Goal: Task Accomplishment & Management: Manage account settings

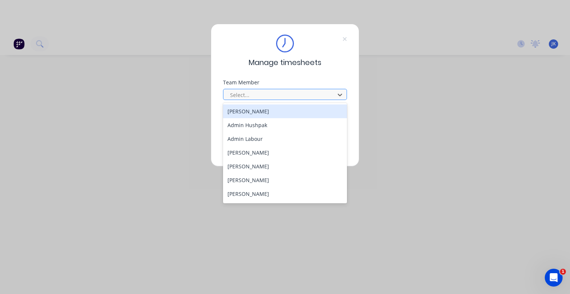
click at [247, 93] on div at bounding box center [280, 94] width 102 height 9
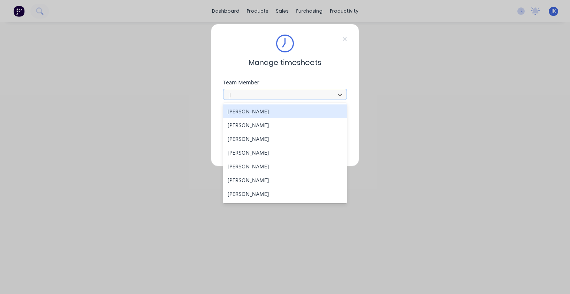
type input "ju"
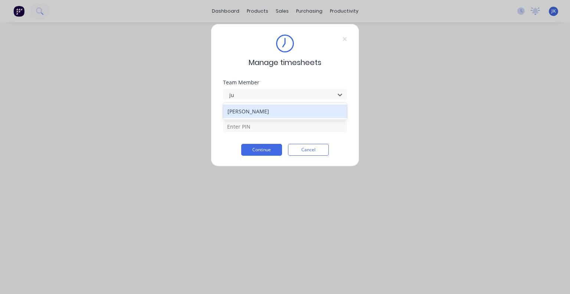
click at [249, 118] on div "[PERSON_NAME]" at bounding box center [285, 111] width 124 height 17
click at [247, 113] on div "[PERSON_NAME]" at bounding box center [285, 111] width 124 height 14
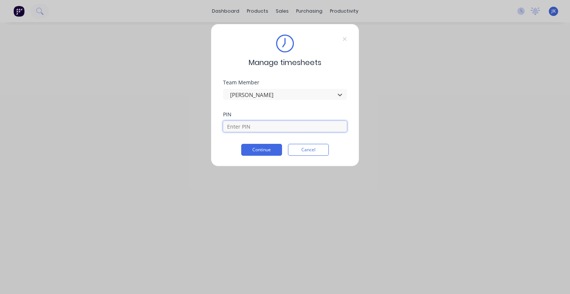
click at [246, 125] on input at bounding box center [285, 126] width 124 height 11
type input "5683"
click at [261, 151] on button "Continue" at bounding box center [261, 150] width 41 height 12
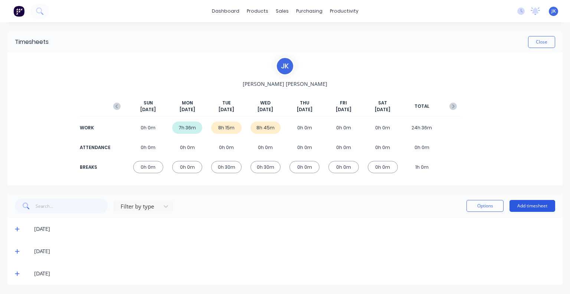
click at [523, 203] on button "Add timesheet" at bounding box center [533, 206] width 46 height 12
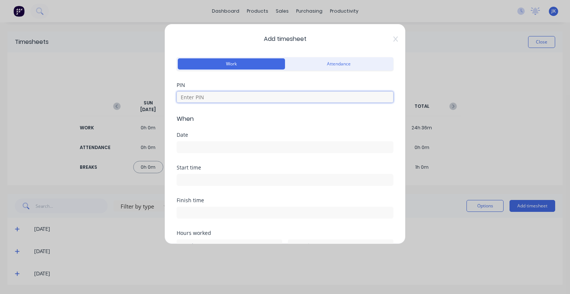
click at [216, 101] on input at bounding box center [285, 96] width 217 height 11
type input "5683"
click at [199, 151] on input at bounding box center [285, 146] width 216 height 11
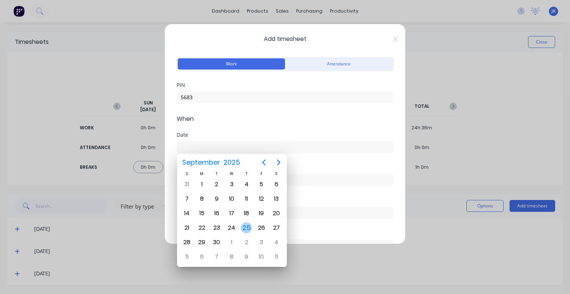
click at [248, 228] on div "25" at bounding box center [246, 227] width 11 height 11
type input "[DATE]"
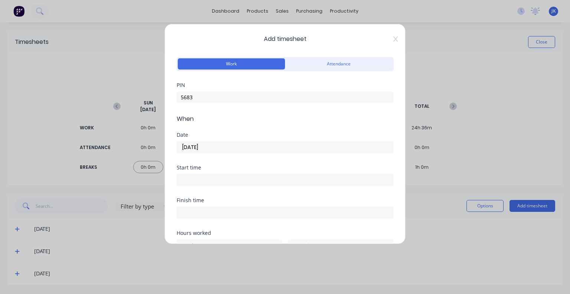
click at [223, 181] on input at bounding box center [285, 179] width 216 height 11
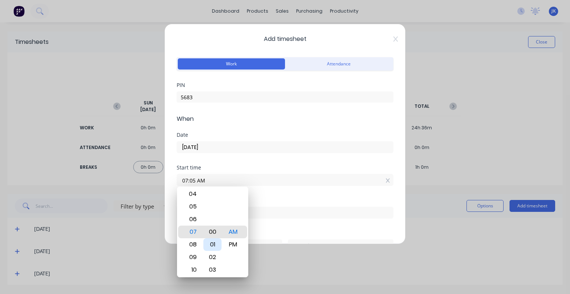
type input "07:00 AM"
click at [212, 229] on div "00" at bounding box center [212, 231] width 18 height 13
click at [235, 231] on div "AM" at bounding box center [233, 231] width 18 height 13
click at [267, 188] on div "Start time 07:00 AM" at bounding box center [285, 181] width 217 height 33
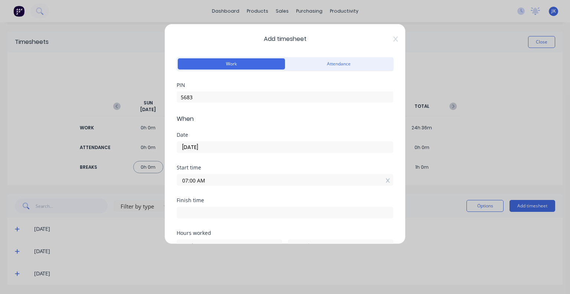
click at [193, 214] on input at bounding box center [285, 212] width 216 height 11
type input "07:37 AM"
type input "0"
type input "37"
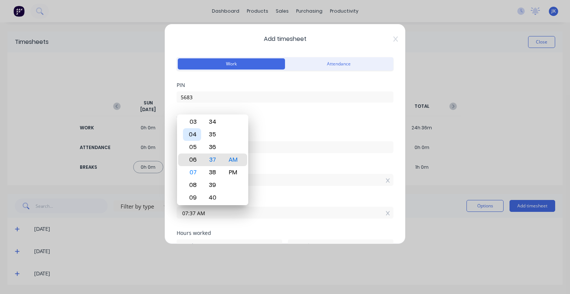
type input "06:37 AM"
type input "23"
click at [193, 117] on div "03" at bounding box center [192, 121] width 18 height 13
type input "03:37 AM"
type input "20"
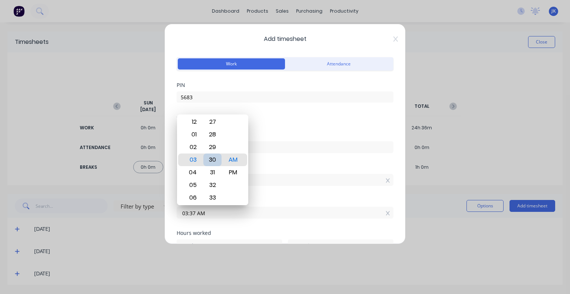
type input "03:30 AM"
type input "30"
type input "03:24 AM"
type input "24"
type input "03:18 AM"
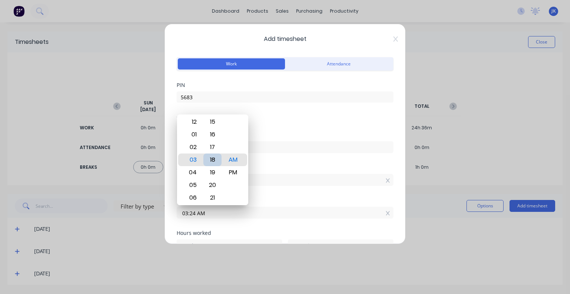
type input "18"
type input "03:12 AM"
type input "12"
type input "03:01 AM"
type input "1"
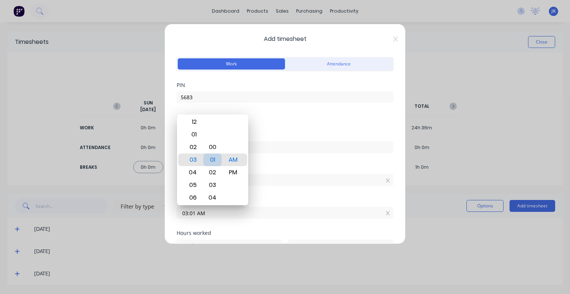
type input "03:00 AM"
type input "0"
click at [212, 159] on div "00" at bounding box center [212, 159] width 18 height 13
click at [228, 170] on div "PM" at bounding box center [233, 172] width 18 height 13
type input "03:00 PM"
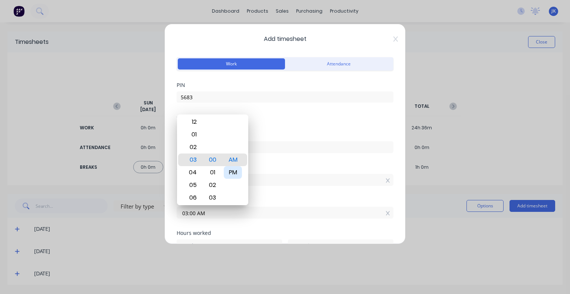
type input "8"
click at [299, 162] on div "Date 25/09/2025" at bounding box center [285, 148] width 217 height 33
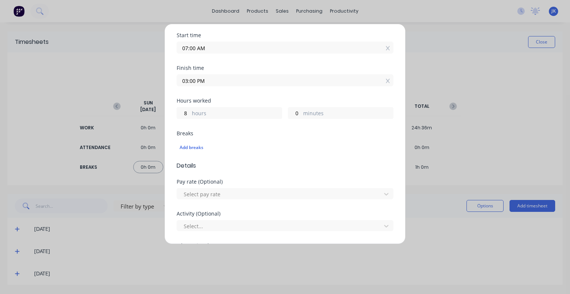
scroll to position [149, 0]
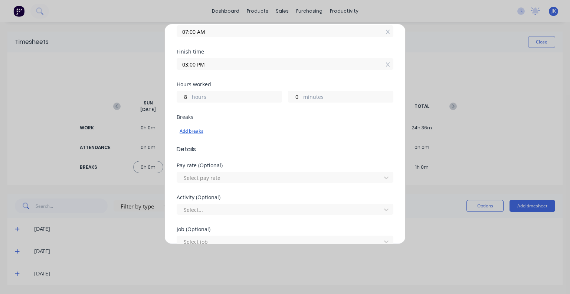
click at [195, 132] on div "Add breaks" at bounding box center [285, 131] width 211 height 10
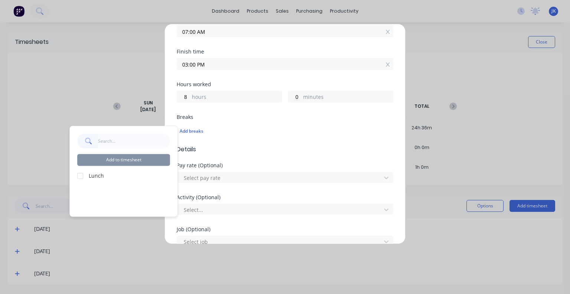
click at [81, 175] on div at bounding box center [80, 175] width 15 height 15
click at [120, 159] on button "Add to timesheet" at bounding box center [123, 160] width 93 height 12
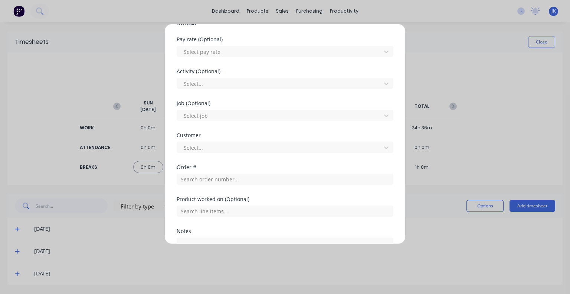
scroll to position [352, 0]
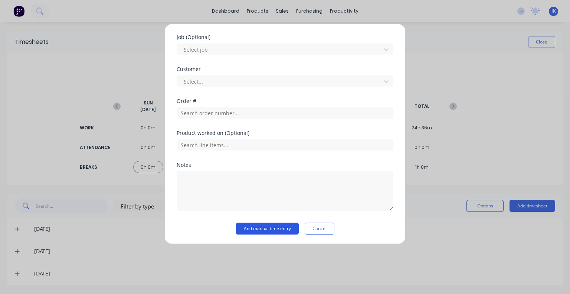
click at [267, 232] on button "Add manual time entry" at bounding box center [267, 228] width 63 height 12
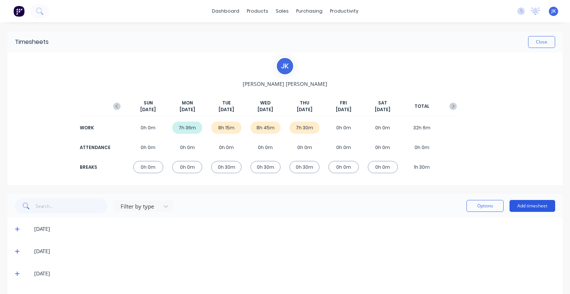
click at [530, 208] on button "Add timesheet" at bounding box center [533, 206] width 46 height 12
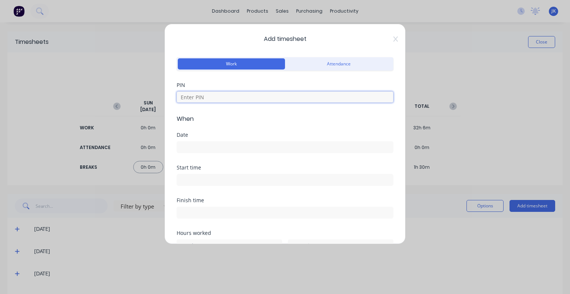
click at [228, 99] on input at bounding box center [285, 96] width 217 height 11
type input "5683"
click at [216, 160] on div "Date" at bounding box center [285, 148] width 217 height 33
click at [213, 148] on input at bounding box center [285, 146] width 216 height 11
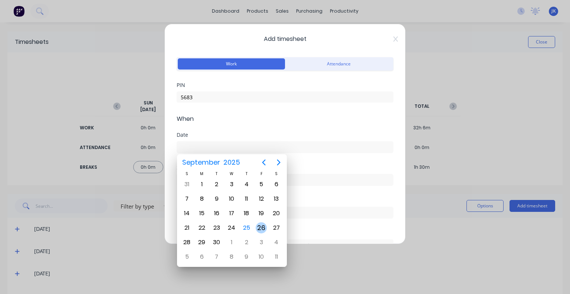
click at [262, 225] on div "26" at bounding box center [261, 227] width 11 height 11
type input "26/09/2025"
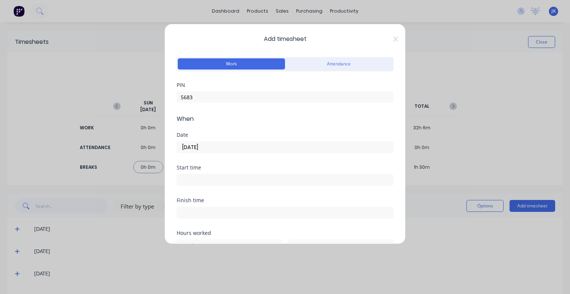
click at [220, 178] on input at bounding box center [285, 179] width 216 height 11
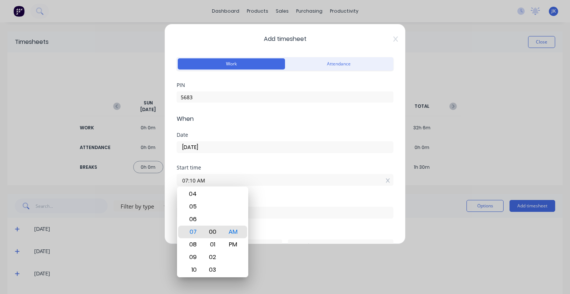
type input "07:00 AM"
click at [213, 230] on div "00" at bounding box center [212, 231] width 18 height 13
click at [239, 157] on div "Date 26/09/2025" at bounding box center [285, 148] width 217 height 33
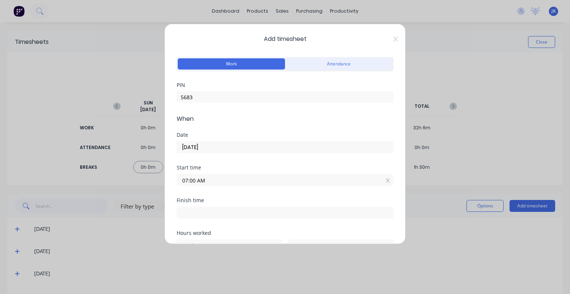
click at [226, 208] on input at bounding box center [285, 212] width 216 height 11
type input "07:38 AM"
type input "0"
type input "38"
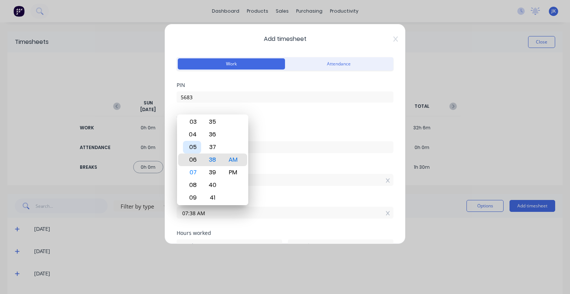
type input "06:38 AM"
type input "23"
type input "05:38 AM"
type input "22"
click at [194, 123] on div "02" at bounding box center [192, 121] width 18 height 13
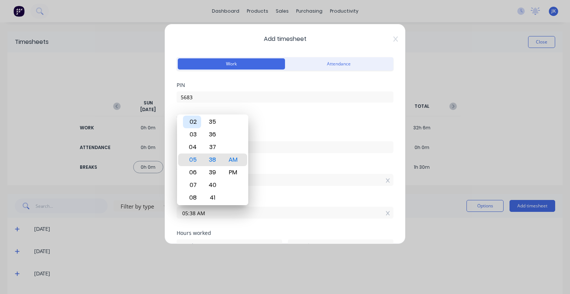
type input "02:38 AM"
type input "19"
type input "02:29 AM"
type input "29"
type input "02:22 AM"
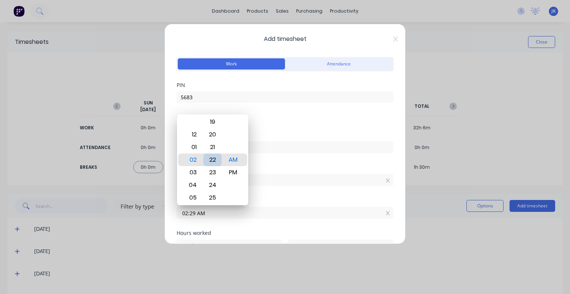
type input "22"
type input "02:15 AM"
type input "15"
type input "02:08 AM"
type input "8"
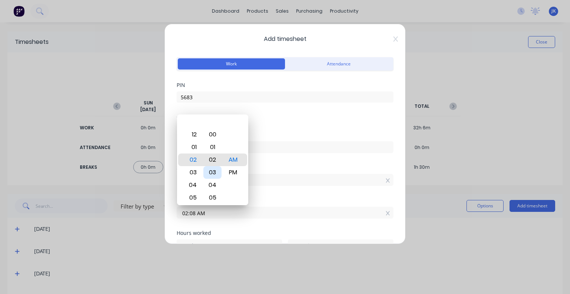
type input "02:01 AM"
type input "1"
type input "02:00 AM"
type input "0"
click at [210, 160] on div "00" at bounding box center [212, 159] width 18 height 13
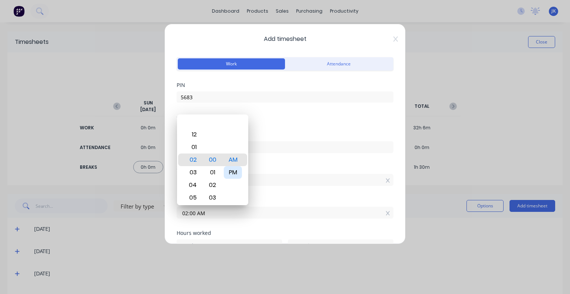
click at [227, 175] on div "PM" at bounding box center [233, 172] width 18 height 13
type input "02:00 PM"
type input "7"
click at [279, 159] on div "Date 26/09/2025" at bounding box center [285, 148] width 217 height 33
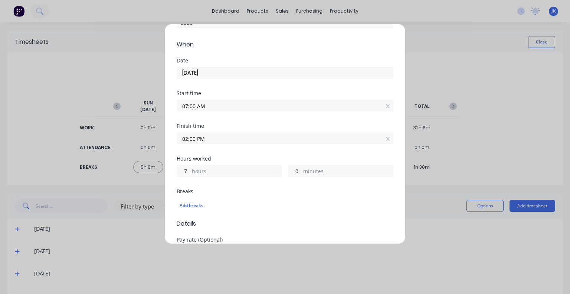
scroll to position [111, 0]
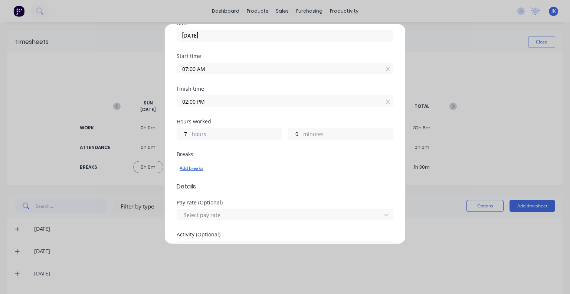
click at [193, 168] on div "Add breaks" at bounding box center [285, 168] width 211 height 10
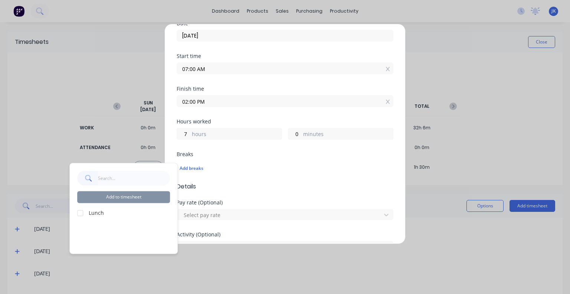
click at [79, 213] on div at bounding box center [80, 212] width 15 height 15
click at [112, 197] on button "Add to timesheet" at bounding box center [123, 197] width 93 height 12
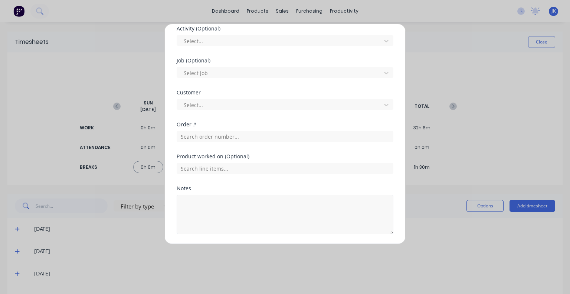
scroll to position [352, 0]
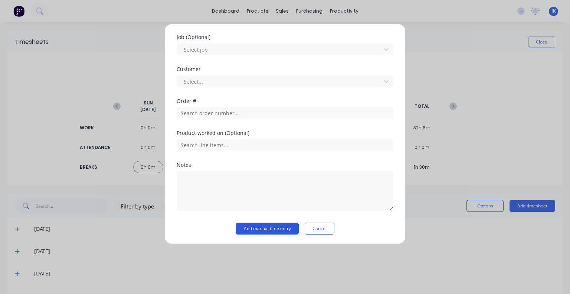
click at [248, 223] on button "Add manual time entry" at bounding box center [267, 228] width 63 height 12
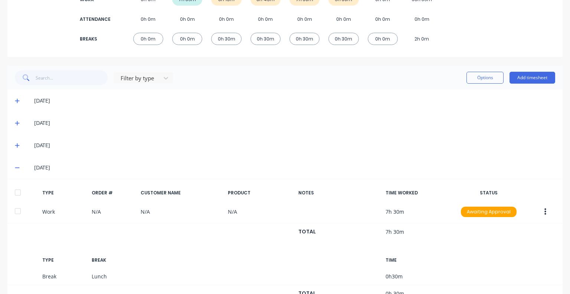
scroll to position [111, 0]
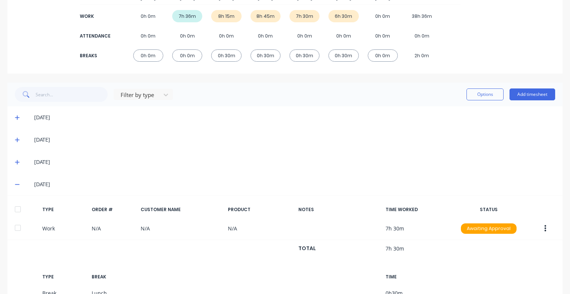
click at [17, 117] on icon at bounding box center [17, 117] width 4 height 4
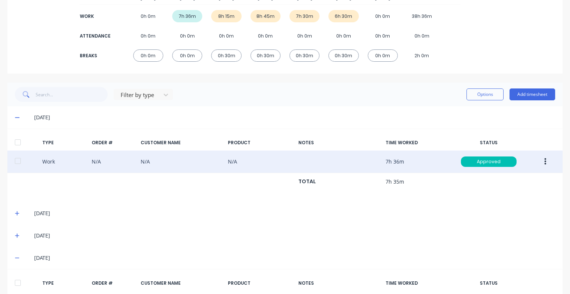
click at [545, 161] on icon "button" at bounding box center [546, 161] width 2 height 8
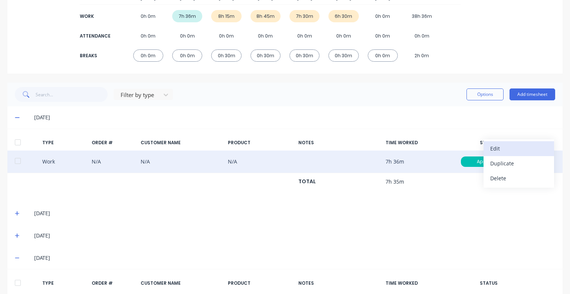
click at [499, 146] on div "Edit" at bounding box center [518, 148] width 57 height 11
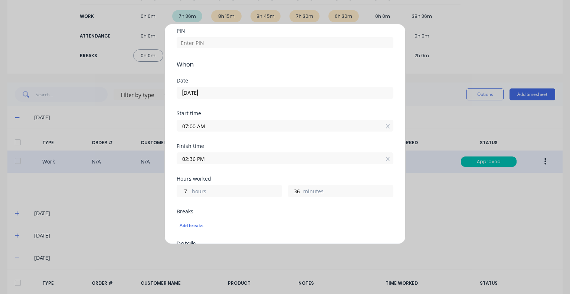
scroll to position [37, 0]
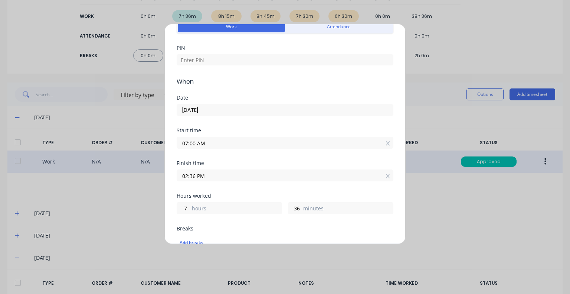
click at [231, 176] on input "02:36 PM" at bounding box center [285, 175] width 216 height 11
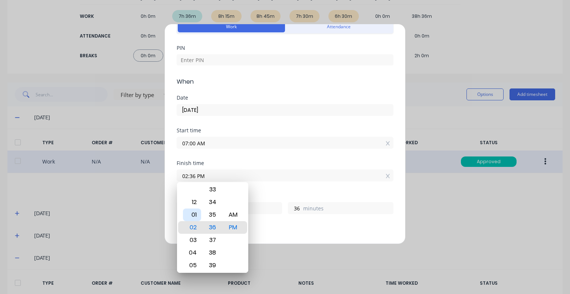
click at [198, 215] on div "01" at bounding box center [192, 214] width 18 height 13
type input "01:36 PM"
type input "6"
type input "01:32 PM"
type input "32"
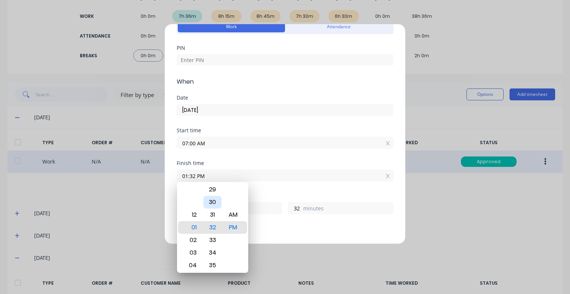
click at [217, 201] on div "30" at bounding box center [212, 202] width 18 height 13
type input "01:30 PM"
type input "30"
click at [273, 185] on div "Finish time 01:30 PM" at bounding box center [285, 176] width 217 height 33
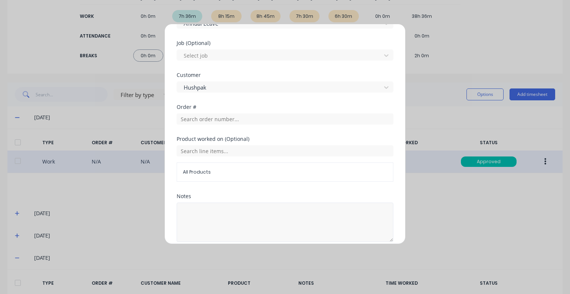
scroll to position [365, 0]
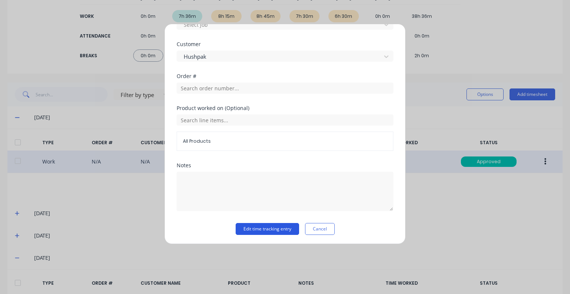
click at [262, 228] on button "Edit time tracking entry" at bounding box center [267, 229] width 63 height 12
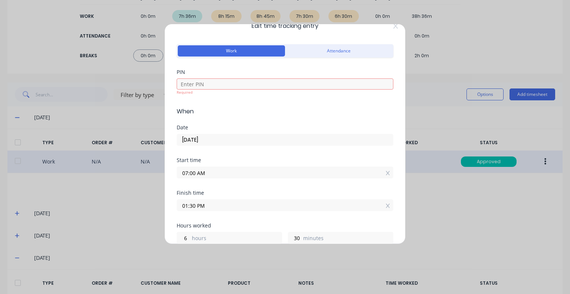
scroll to position [0, 0]
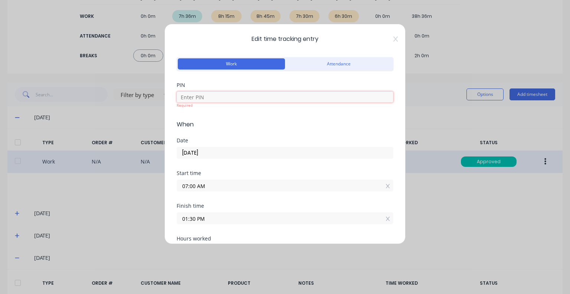
click at [212, 95] on input at bounding box center [285, 96] width 217 height 11
type input "5683"
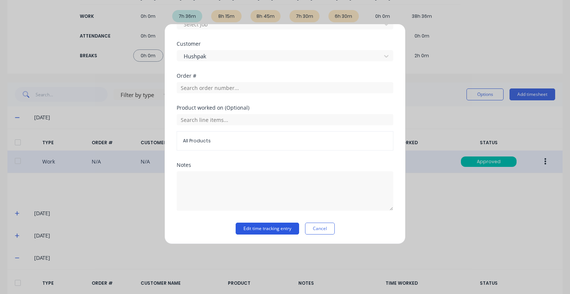
click at [271, 227] on button "Edit time tracking entry" at bounding box center [267, 228] width 63 height 12
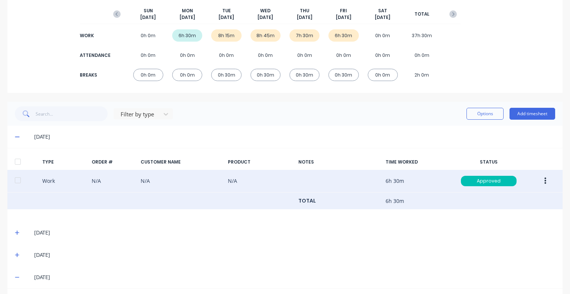
scroll to position [74, 0]
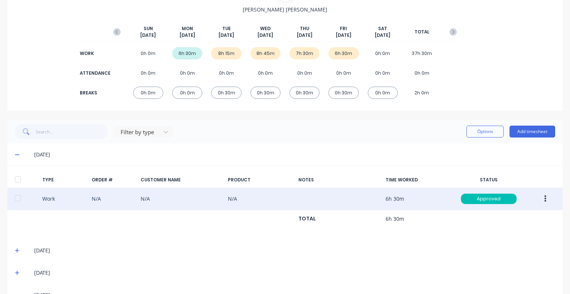
click at [539, 197] on button "button" at bounding box center [545, 198] width 17 height 13
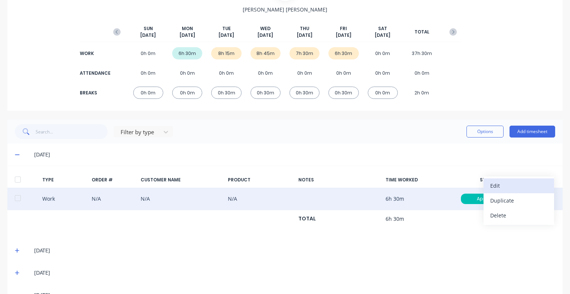
click at [502, 186] on div "Edit" at bounding box center [518, 185] width 57 height 11
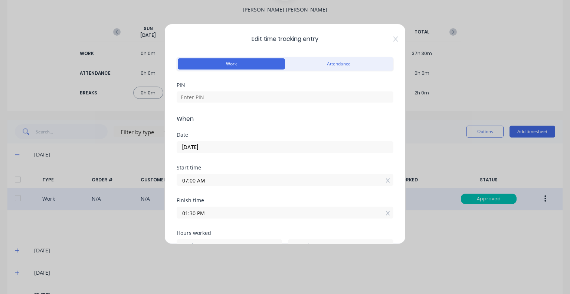
scroll to position [37, 0]
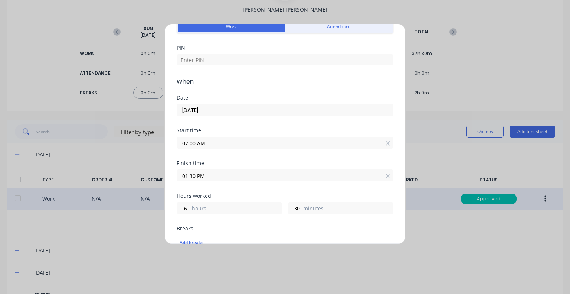
click at [231, 177] on input "01:30 PM" at bounding box center [285, 175] width 216 height 11
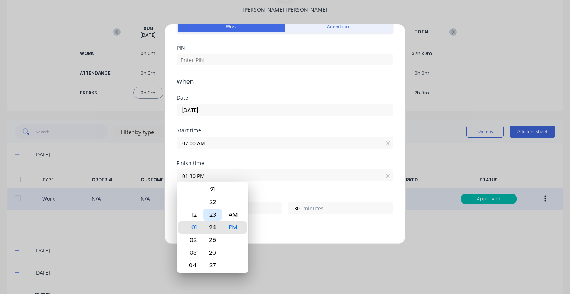
type input "01:24 PM"
type input "24"
type input "01:17 PM"
type input "17"
type input "01:11 PM"
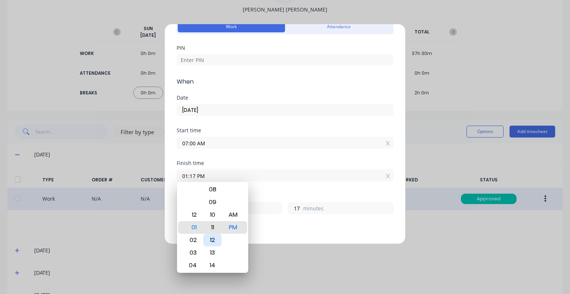
type input "11"
type input "01:04 PM"
type input "4"
type input "01:00 PM"
type input "0"
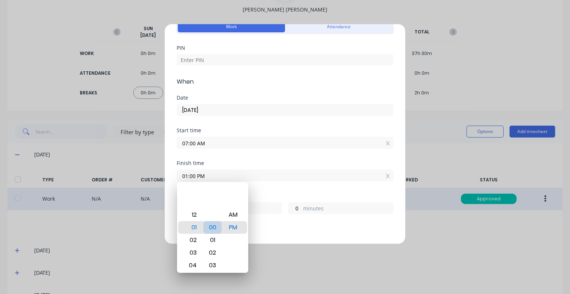
click at [209, 228] on div "00" at bounding box center [212, 227] width 18 height 13
click at [257, 160] on div "Start time 07:00 AM" at bounding box center [285, 144] width 217 height 33
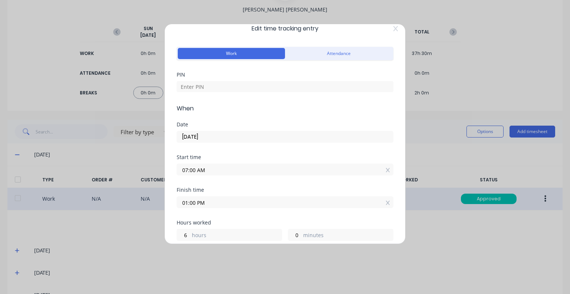
scroll to position [0, 0]
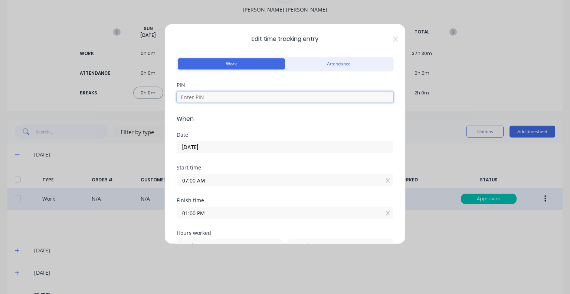
click at [230, 95] on input at bounding box center [285, 96] width 217 height 11
type input "5683"
click at [233, 212] on input "01:00 PM" at bounding box center [285, 212] width 216 height 11
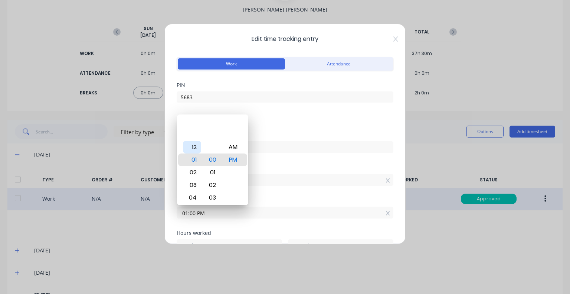
click at [191, 146] on div "12" at bounding box center [192, 147] width 18 height 13
type input "12:00 PM"
type input "5"
click at [284, 156] on div "Date 22/09/2025" at bounding box center [285, 148] width 217 height 33
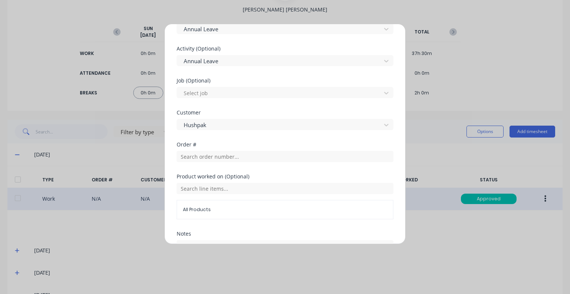
scroll to position [365, 0]
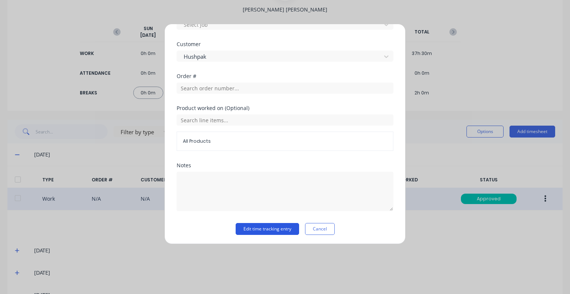
drag, startPoint x: 256, startPoint y: 228, endPoint x: 254, endPoint y: 221, distance: 7.3
click at [256, 228] on button "Edit time tracking entry" at bounding box center [267, 229] width 63 height 12
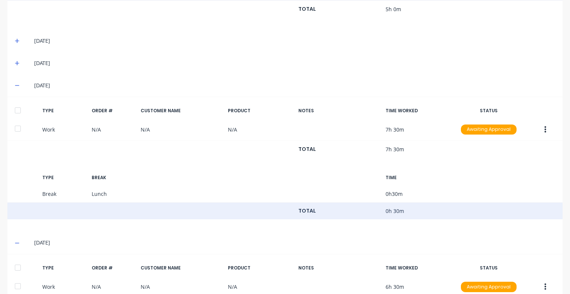
scroll to position [297, 0]
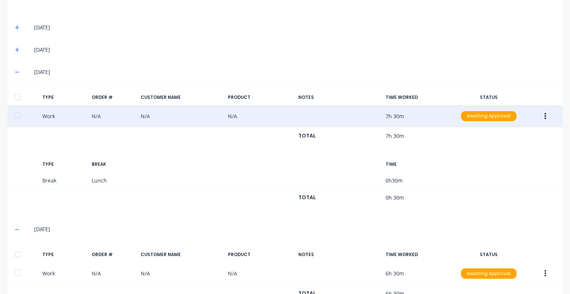
click at [539, 118] on button "button" at bounding box center [545, 116] width 17 height 13
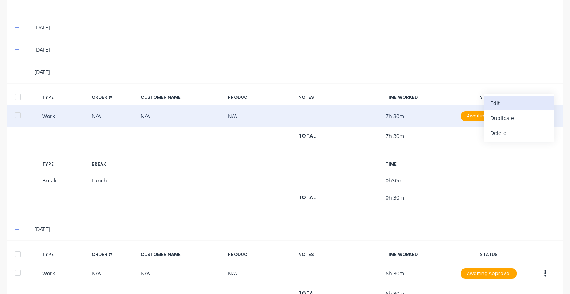
click at [490, 102] on div "Edit" at bounding box center [518, 103] width 57 height 11
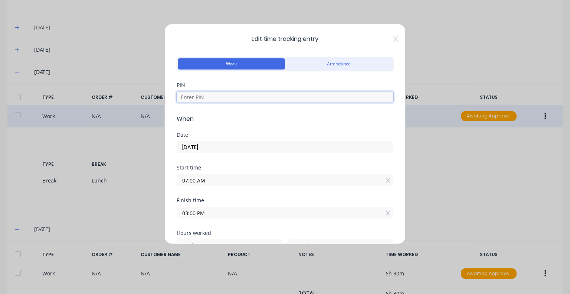
click at [188, 95] on input at bounding box center [285, 96] width 217 height 11
type input "5683"
click at [223, 216] on input "03:00 PM" at bounding box center [285, 212] width 216 height 11
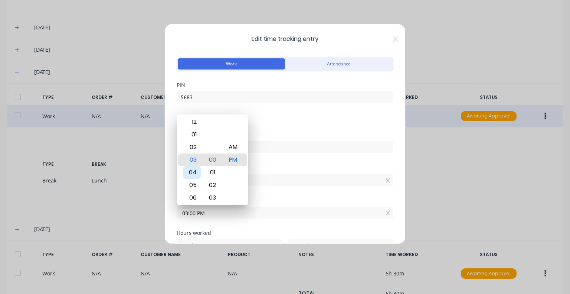
click at [198, 171] on div "04" at bounding box center [192, 172] width 18 height 13
type input "04:00 PM"
type input "9"
click at [312, 156] on div "Date 25/09/2025" at bounding box center [285, 148] width 217 height 33
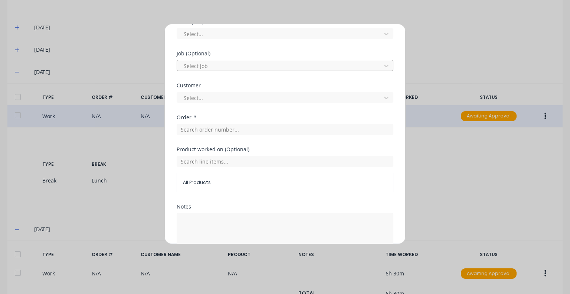
scroll to position [376, 0]
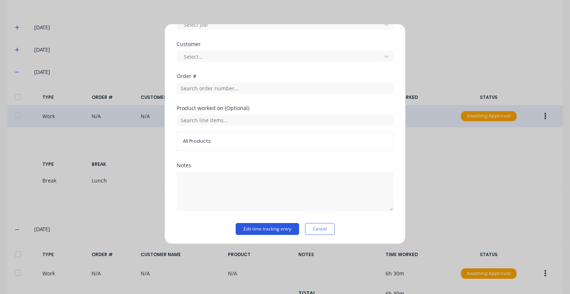
click at [275, 226] on button "Edit time tracking entry" at bounding box center [267, 229] width 63 height 12
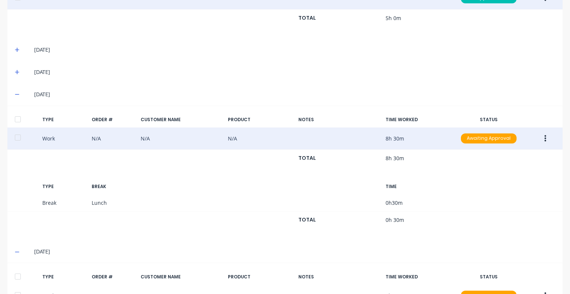
scroll to position [386, 0]
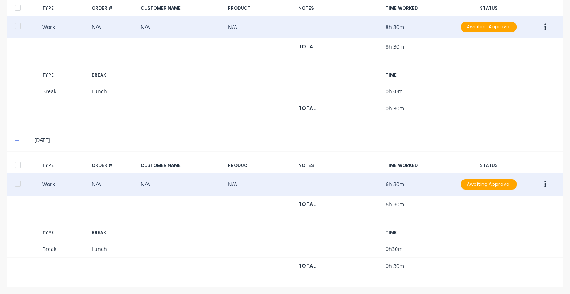
click at [545, 181] on icon "button" at bounding box center [546, 184] width 2 height 8
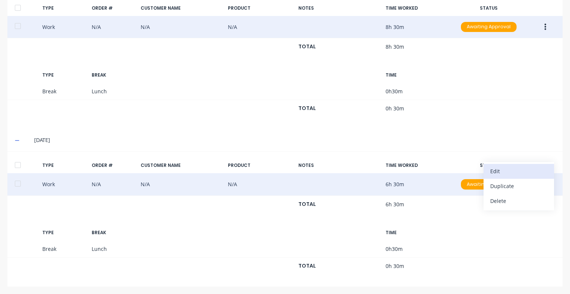
click at [498, 167] on div "Edit" at bounding box center [518, 171] width 57 height 11
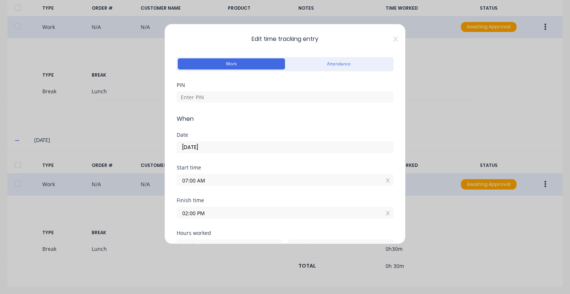
click at [219, 214] on input "02:00 PM" at bounding box center [285, 212] width 216 height 11
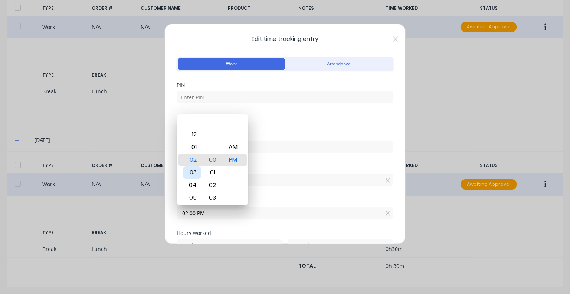
click at [196, 174] on div "03" at bounding box center [192, 172] width 18 height 13
type input "03:00 PM"
type input "8"
click at [294, 159] on div "Date 26/09/2025" at bounding box center [285, 148] width 217 height 33
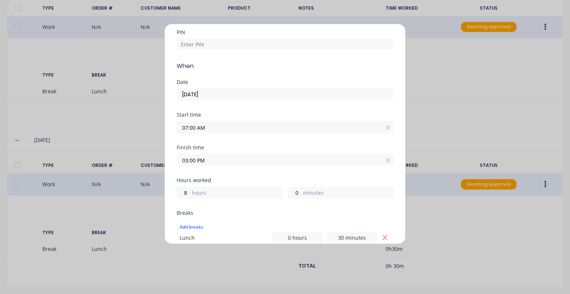
scroll to position [0, 0]
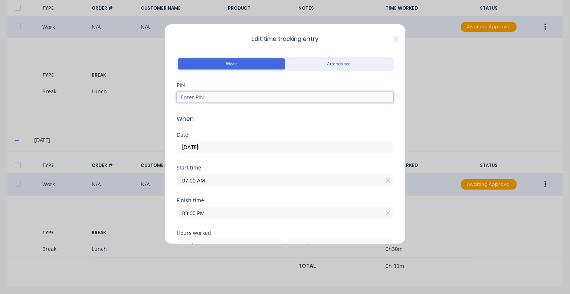
click at [209, 94] on input at bounding box center [285, 96] width 217 height 11
type input "5683"
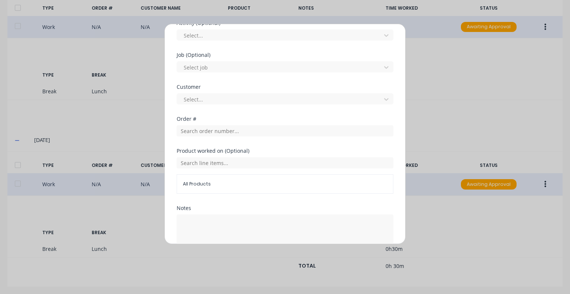
scroll to position [376, 0]
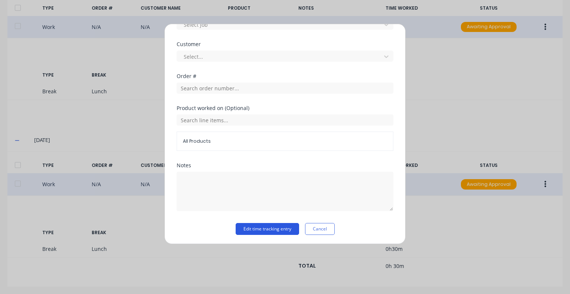
click at [251, 228] on button "Edit time tracking entry" at bounding box center [267, 229] width 63 height 12
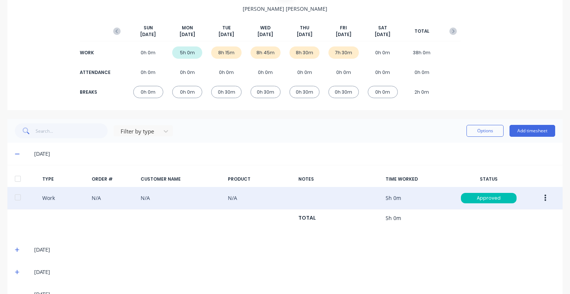
scroll to position [52, 0]
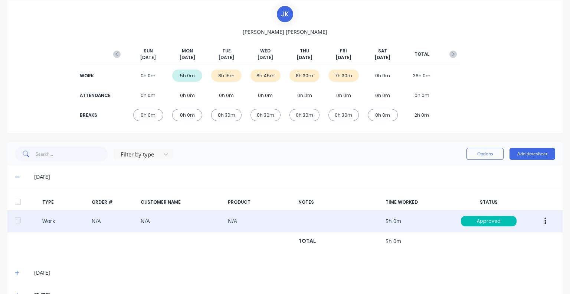
click at [15, 176] on icon at bounding box center [17, 176] width 5 height 5
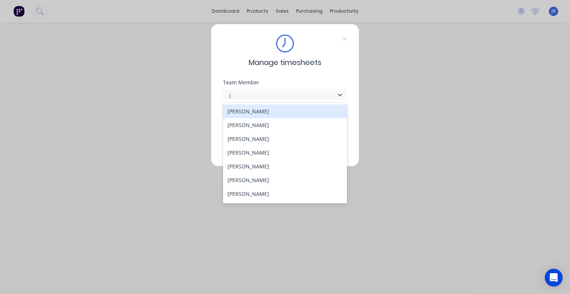
type input "ju"
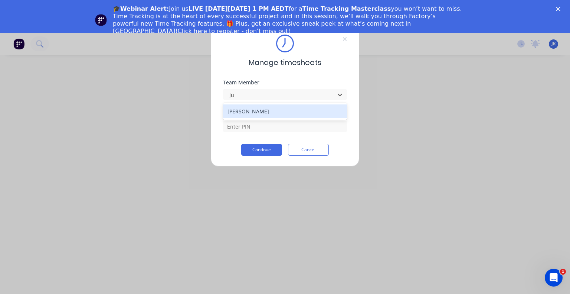
click at [247, 108] on div "[PERSON_NAME]" at bounding box center [285, 111] width 124 height 14
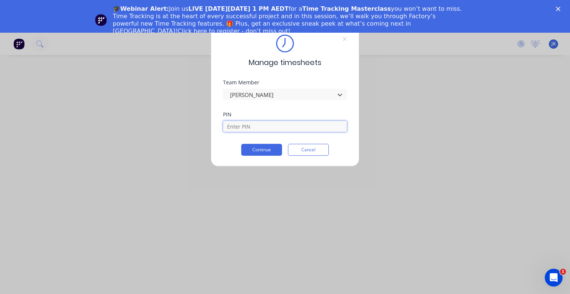
click at [247, 124] on input at bounding box center [285, 126] width 124 height 11
type input "5683"
click at [265, 150] on button "Continue" at bounding box center [261, 150] width 41 height 12
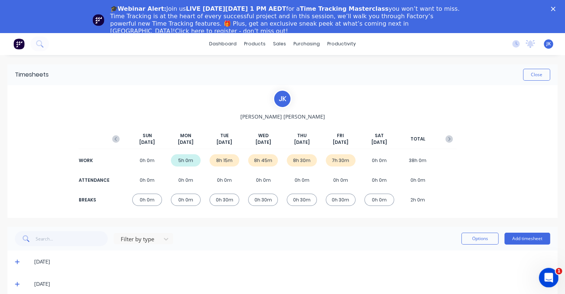
click at [545, 271] on icon "Open Intercom Messenger" at bounding box center [547, 276] width 12 height 12
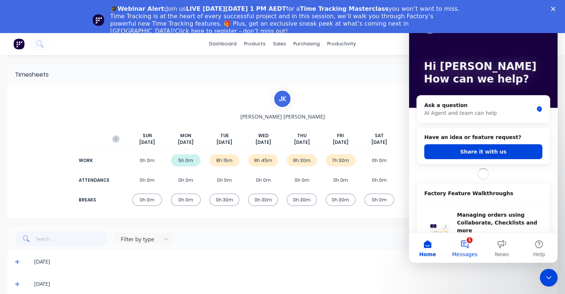
click at [469, 248] on button "1 Messages" at bounding box center [464, 248] width 37 height 30
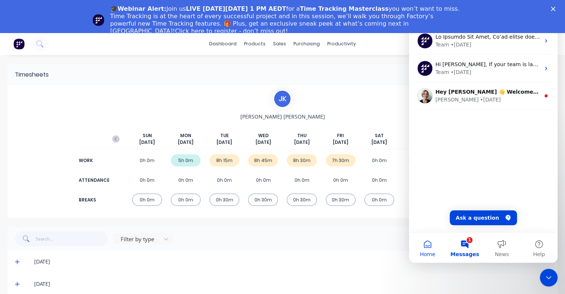
click at [420, 250] on button "Home" at bounding box center [427, 248] width 37 height 30
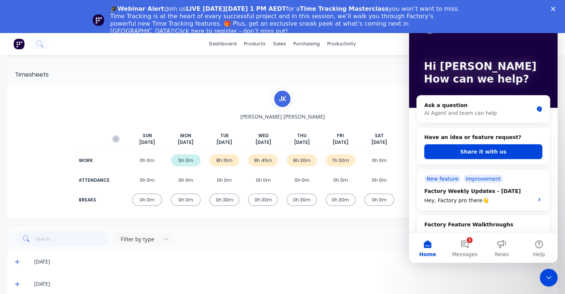
click at [385, 91] on div "J K [PERSON_NAME] [DATE] [DATE] [DATE] [DATE] [DATE] [DATE] [DATE] TOTAL WORK 0…" at bounding box center [282, 151] width 348 height 124
click at [545, 275] on icon "Close Intercom Messenger" at bounding box center [547, 276] width 5 height 3
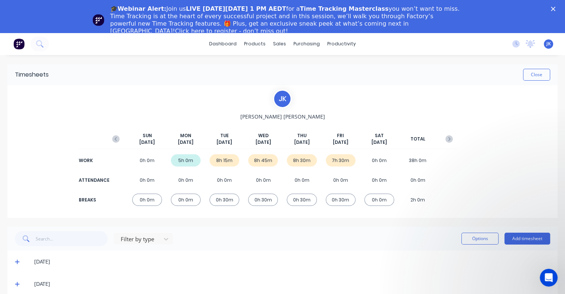
click at [555, 9] on icon "Close" at bounding box center [553, 9] width 4 height 4
